Goal: Task Accomplishment & Management: Manage account settings

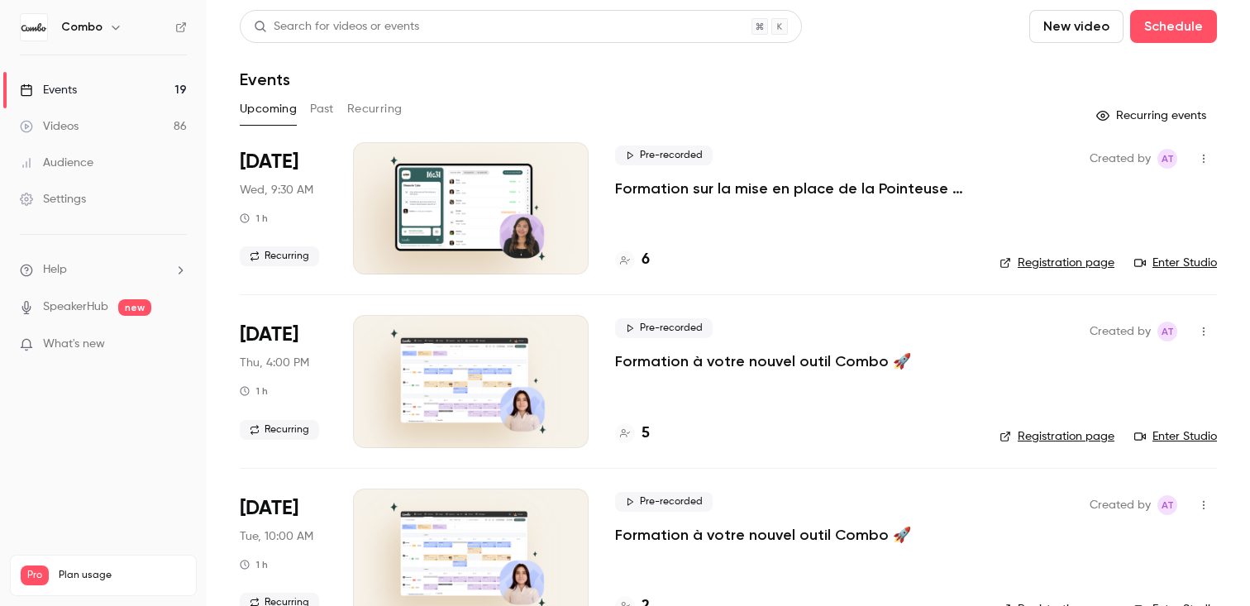
click at [383, 114] on button "Recurring" at bounding box center [374, 109] width 55 height 26
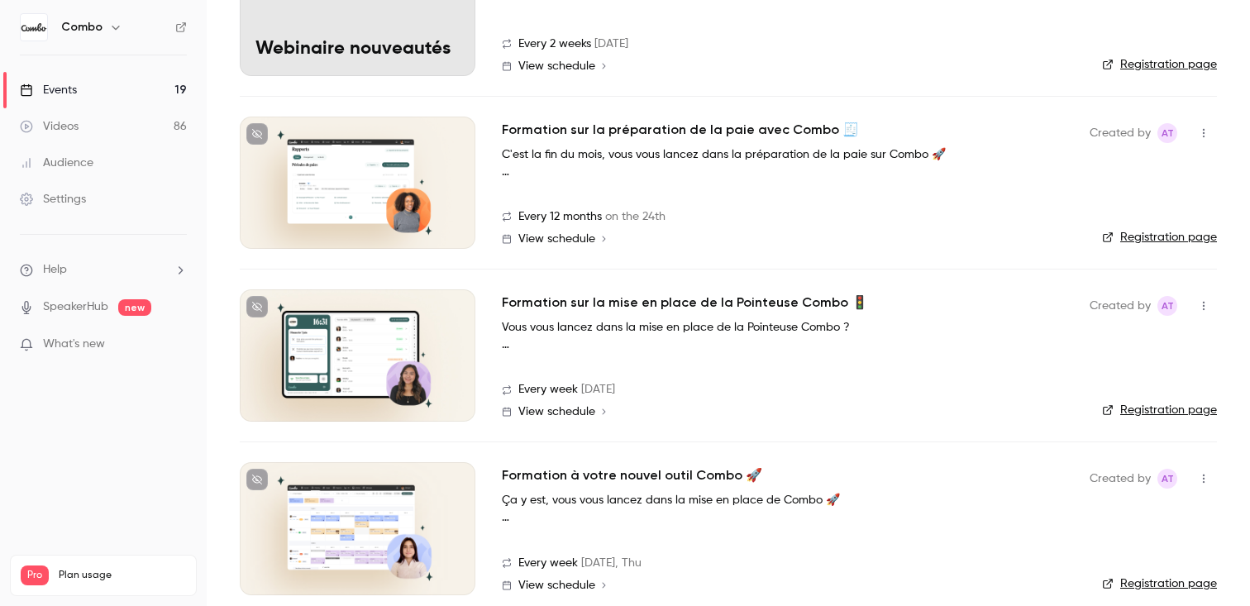
scroll to position [390, 0]
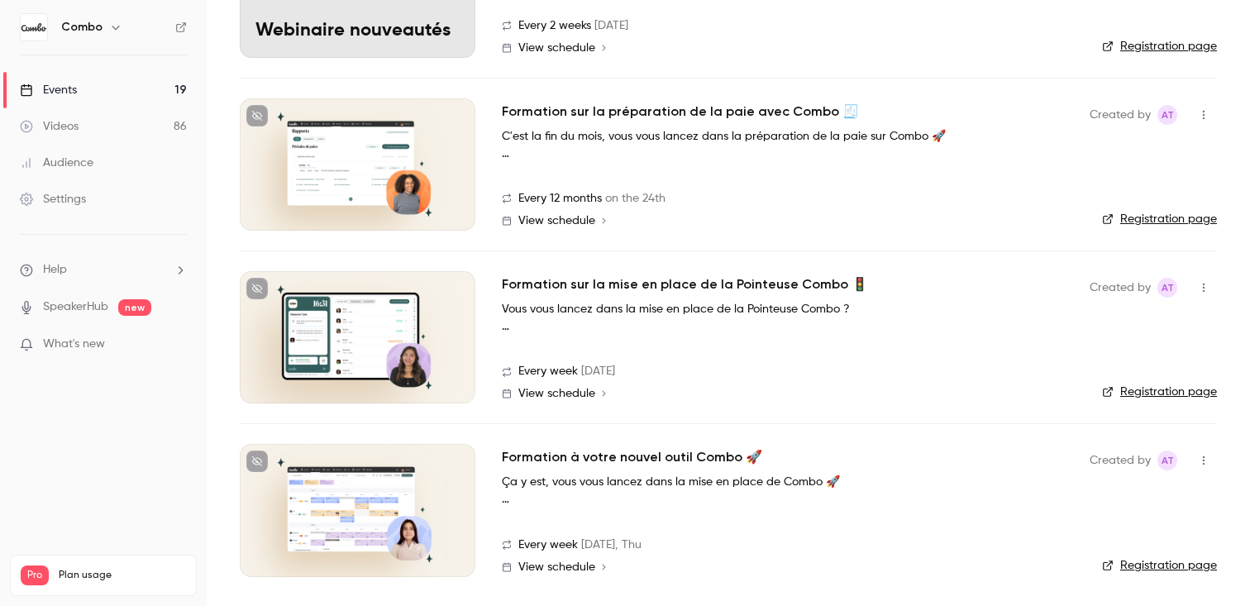
click at [602, 342] on div "Formation sur la mise en place de la Pointeuse Combo 🚦 Vous vous lancez dans la…" at bounding box center [782, 337] width 561 height 132
click at [1210, 293] on icon "button" at bounding box center [1203, 288] width 13 height 12
click at [841, 311] on div at bounding box center [625, 303] width 1250 height 606
click at [722, 276] on h2 "Formation sur la mise en place de la Pointeuse Combo 🚦" at bounding box center [685, 285] width 366 height 20
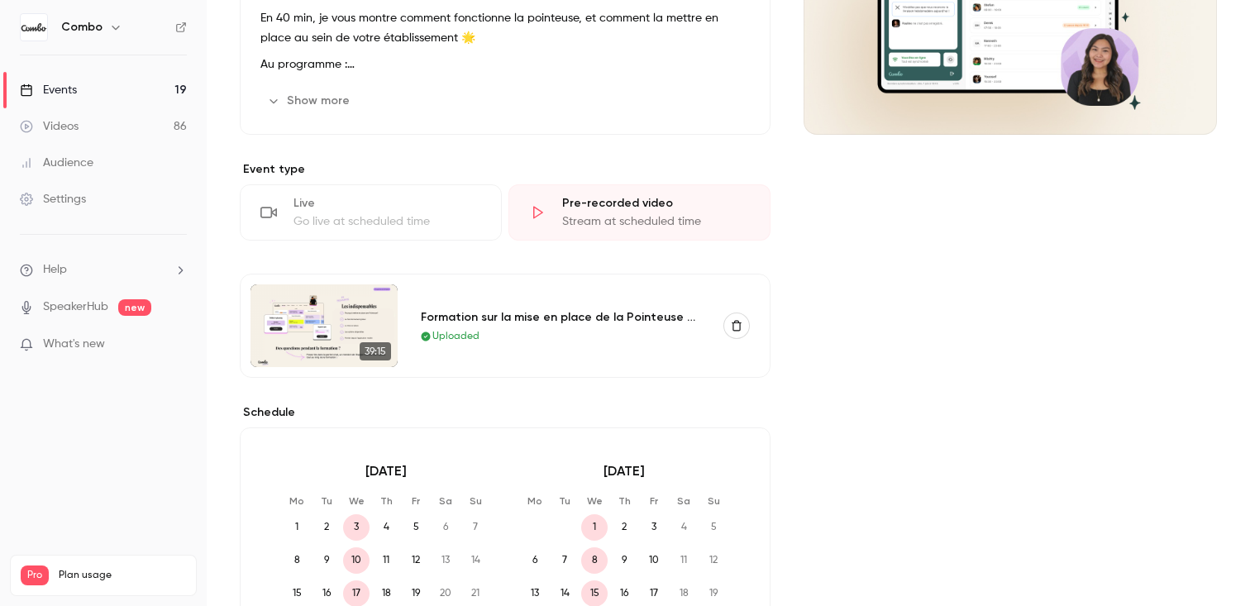
scroll to position [268, 0]
click at [743, 322] on button "button" at bounding box center [737, 325] width 26 height 26
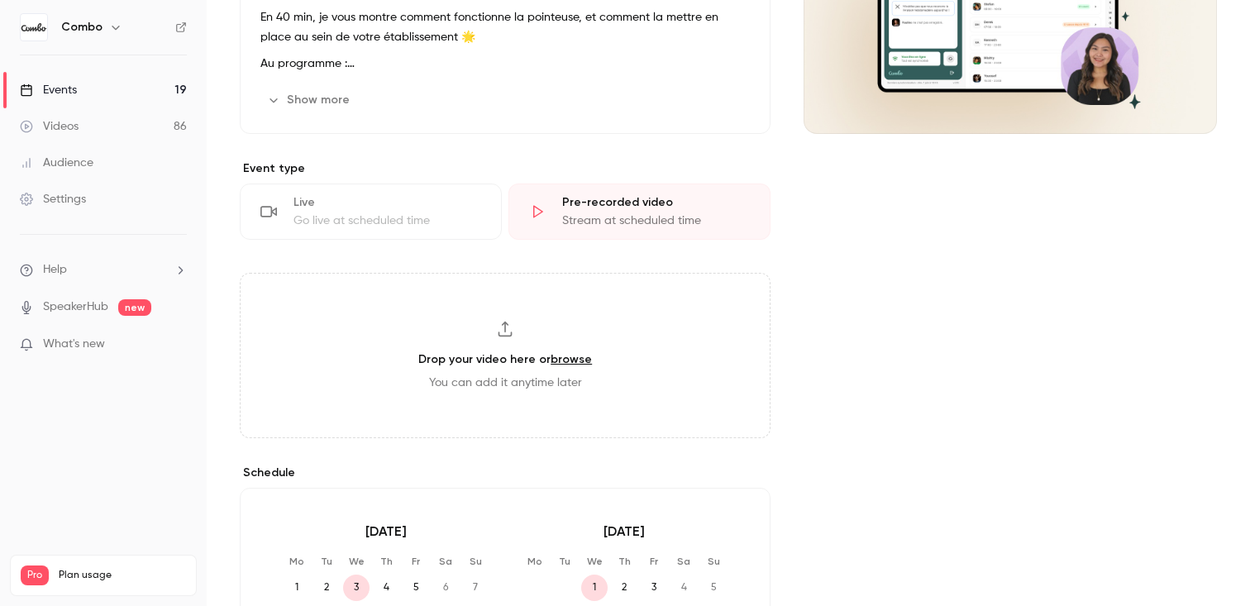
click at [564, 360] on link "browse" at bounding box center [571, 359] width 41 height 14
type input "**********"
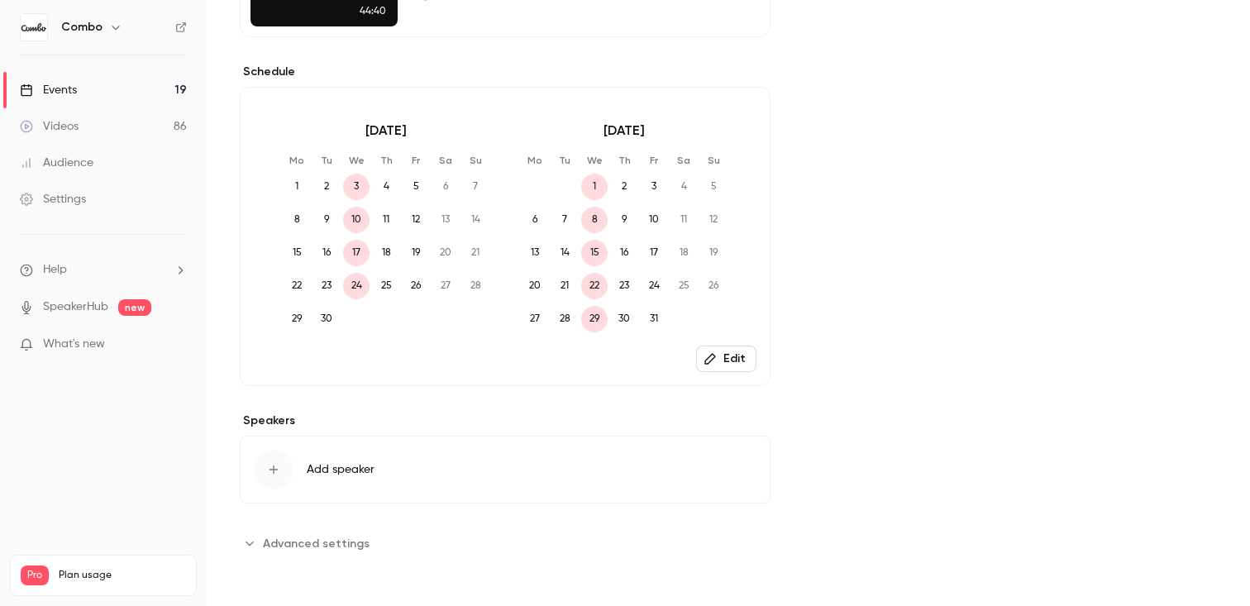
scroll to position [0, 0]
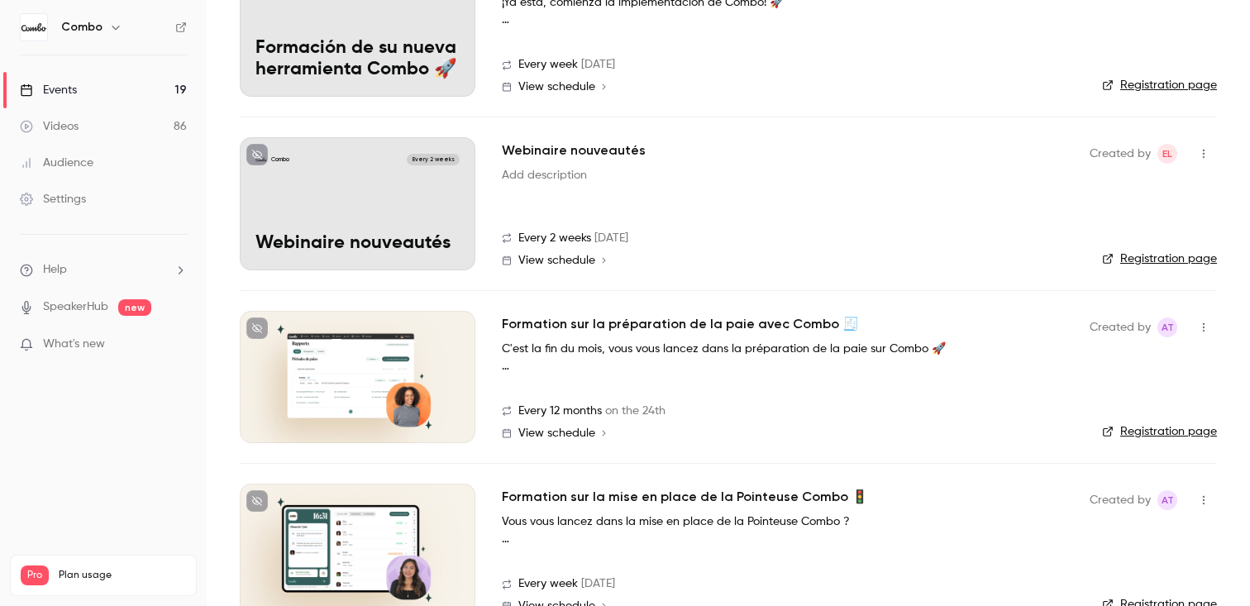
scroll to position [390, 0]
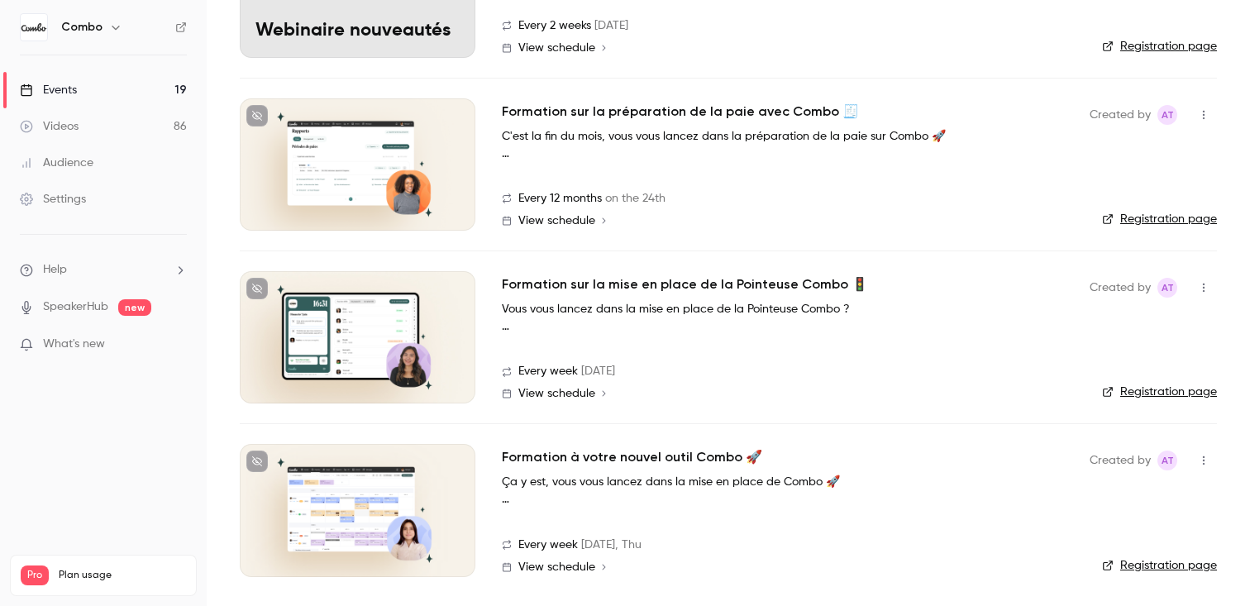
click at [657, 288] on h2 "Formation sur la mise en place de la Pointeuse Combo 🚦" at bounding box center [685, 285] width 366 height 20
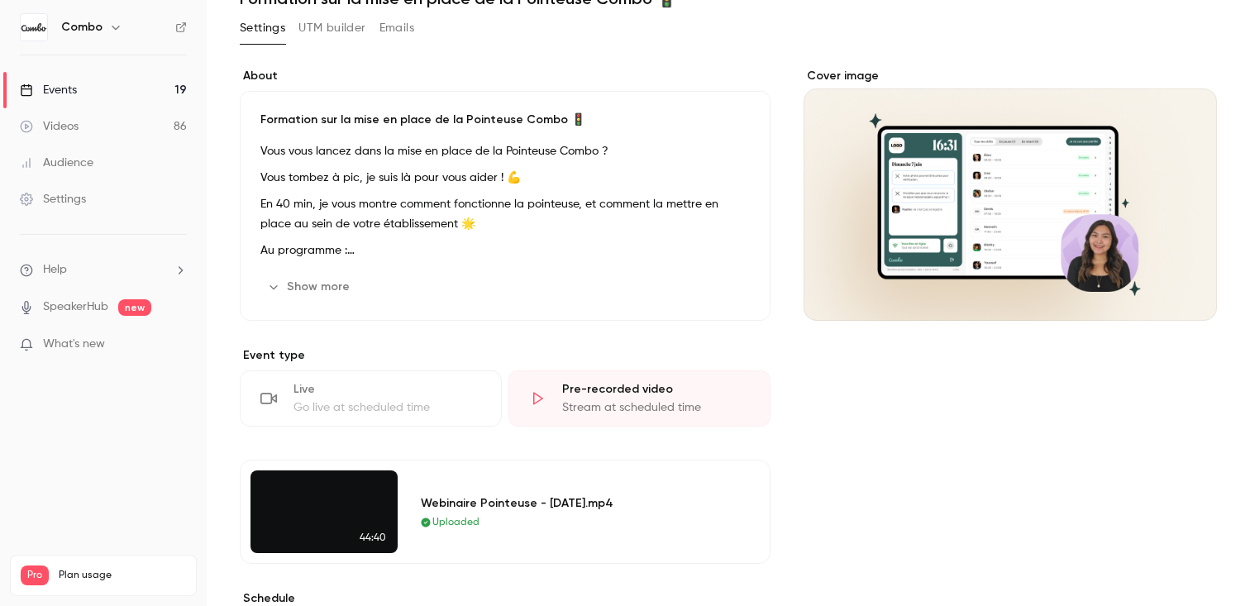
scroll to position [76, 0]
